Goal: Task Accomplishment & Management: Manage account settings

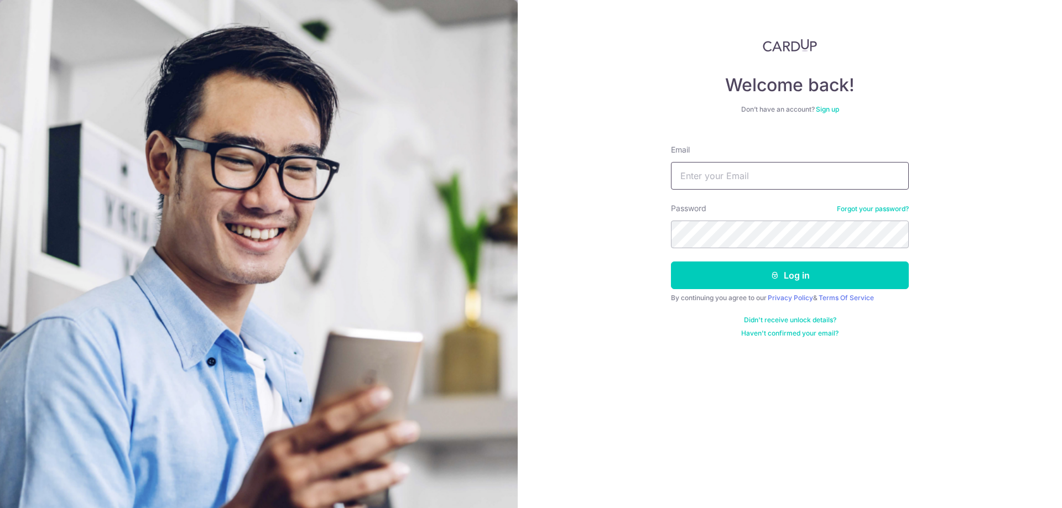
drag, startPoint x: 694, startPoint y: 170, endPoint x: 700, endPoint y: 167, distance: 6.5
click at [694, 170] on input "Email" at bounding box center [790, 176] width 238 height 28
type input "[EMAIL_ADDRESS][DOMAIN_NAME]"
click at [758, 263] on button "Log in" at bounding box center [790, 276] width 238 height 28
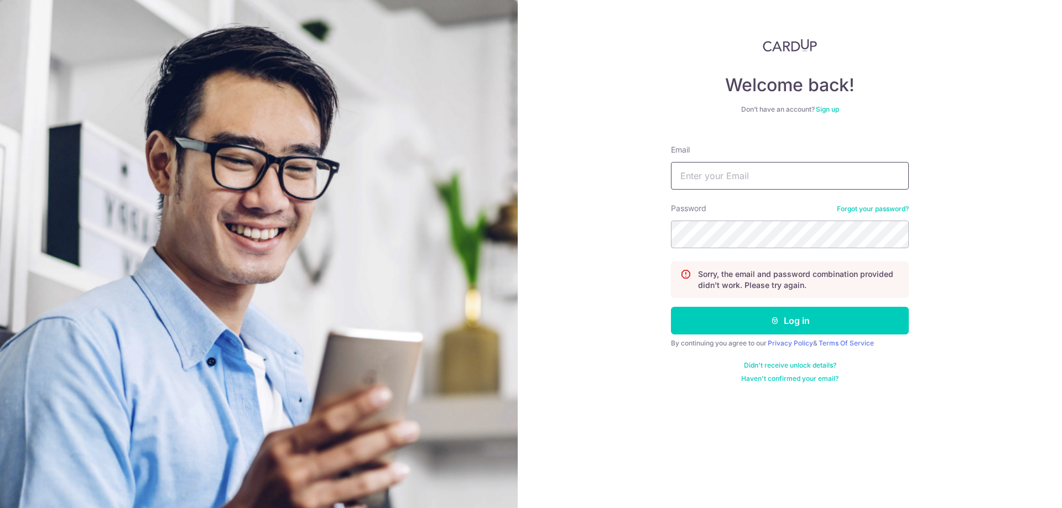
click at [730, 169] on input "Email" at bounding box center [790, 176] width 238 height 28
type input "[EMAIL_ADDRESS][DOMAIN_NAME]"
click at [671, 307] on button "Log in" at bounding box center [790, 321] width 238 height 28
click at [713, 169] on input "Email" at bounding box center [790, 176] width 238 height 28
type input "[EMAIL_ADDRESS][DOMAIN_NAME]"
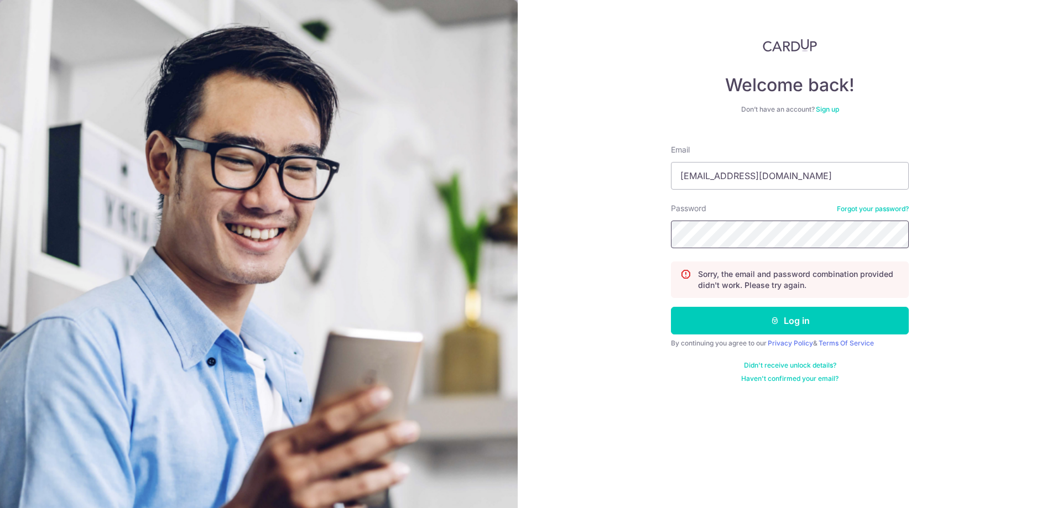
click at [671, 307] on button "Log in" at bounding box center [790, 321] width 238 height 28
